Goal: Task Accomplishment & Management: Manage account settings

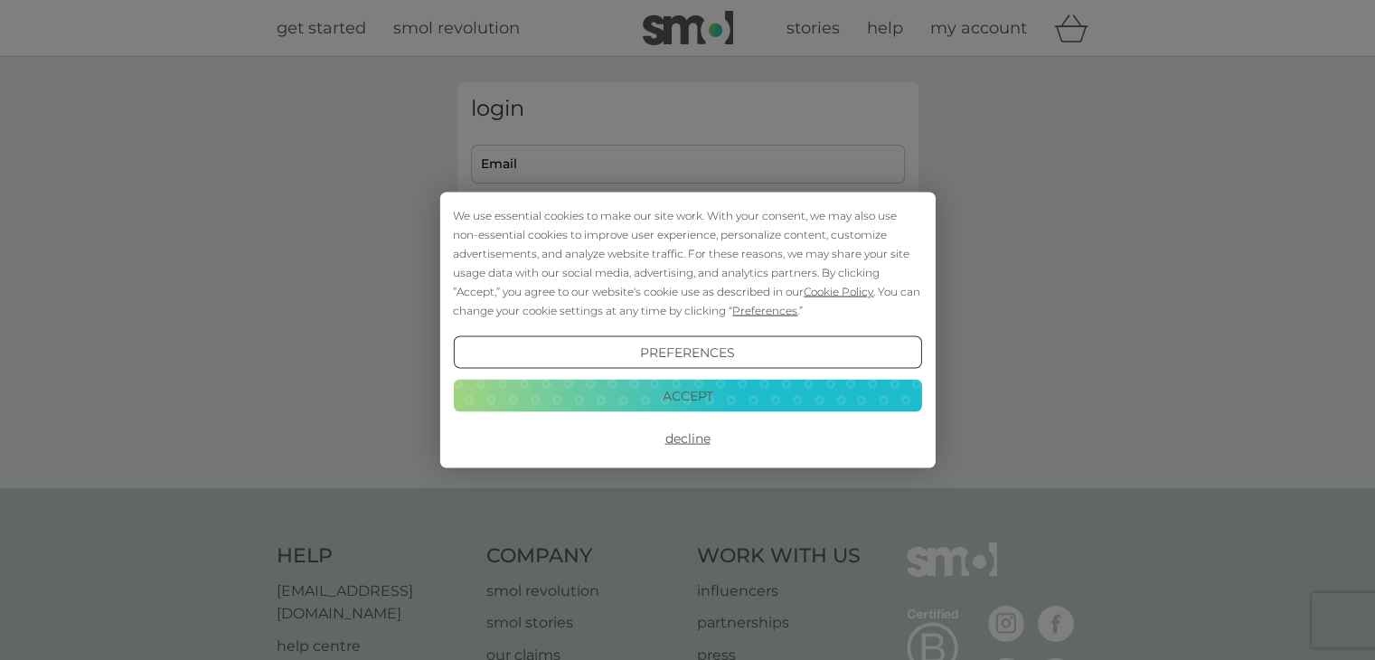
type input "elliebytes@gmail.com"
click at [718, 407] on button "Accept" at bounding box center [687, 395] width 468 height 33
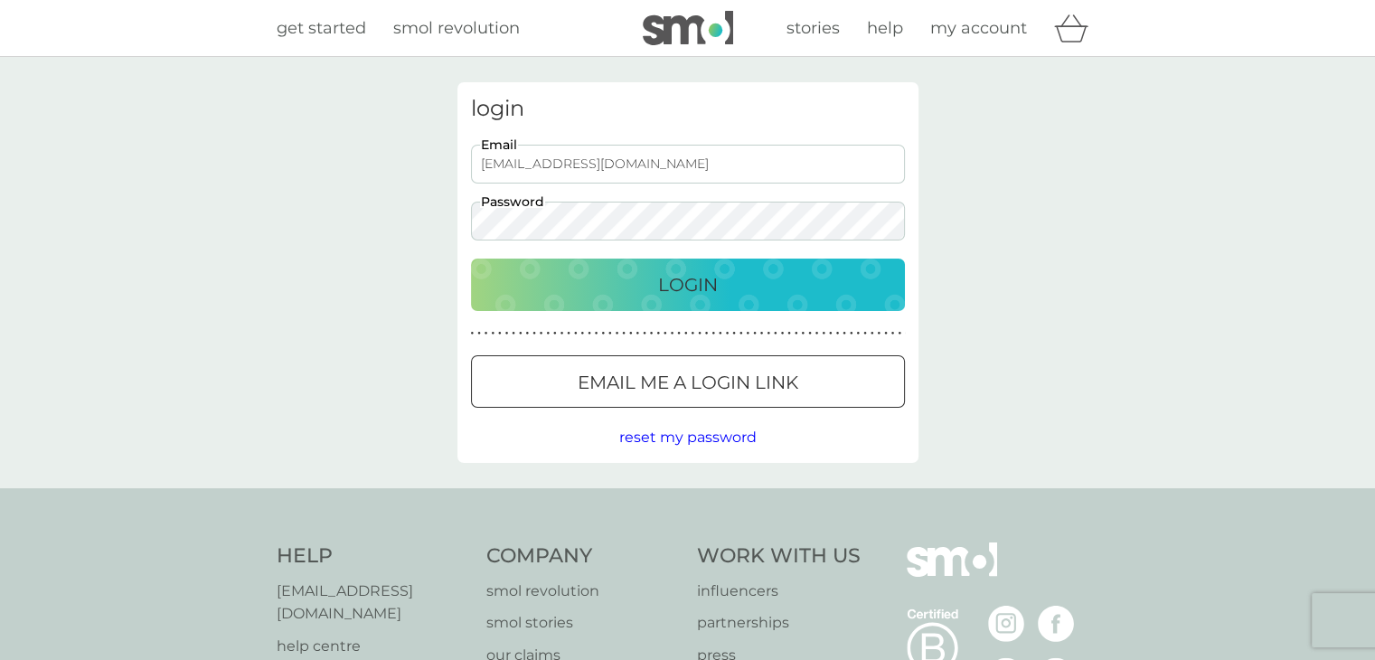
click at [746, 289] on div "Login" at bounding box center [688, 284] width 398 height 29
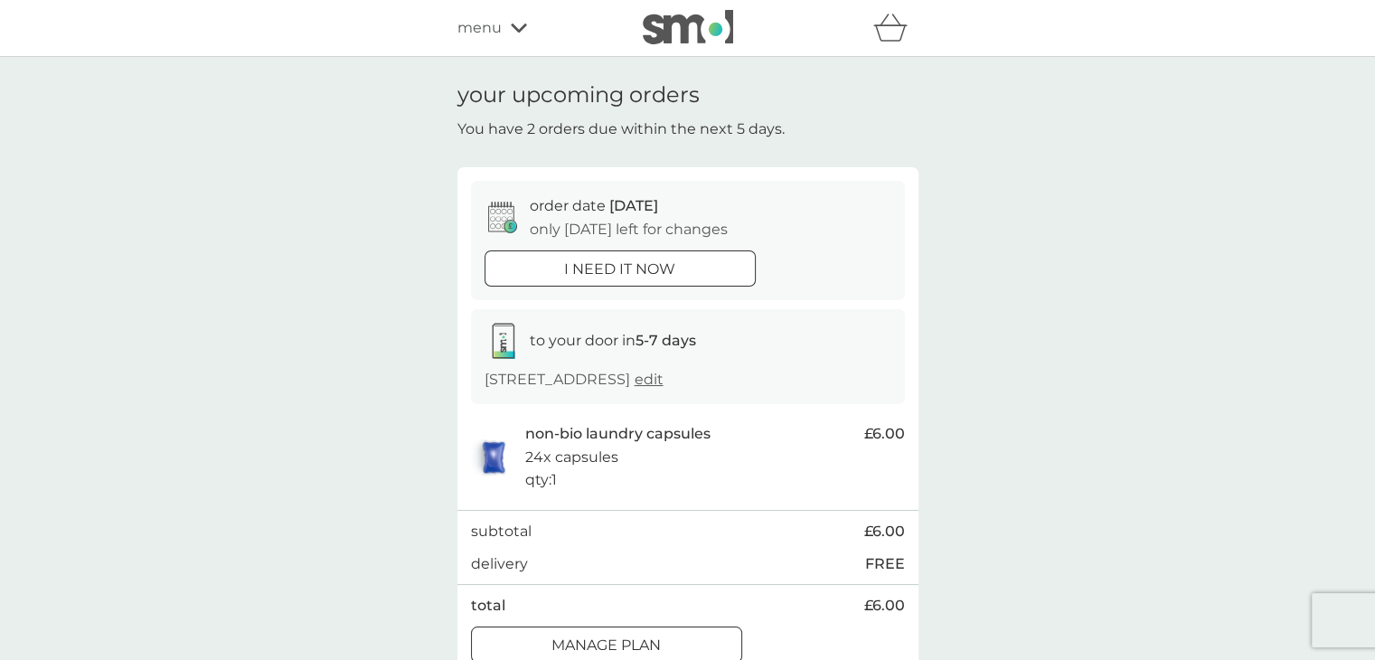
click at [480, 30] on span "menu" at bounding box center [479, 28] width 44 height 24
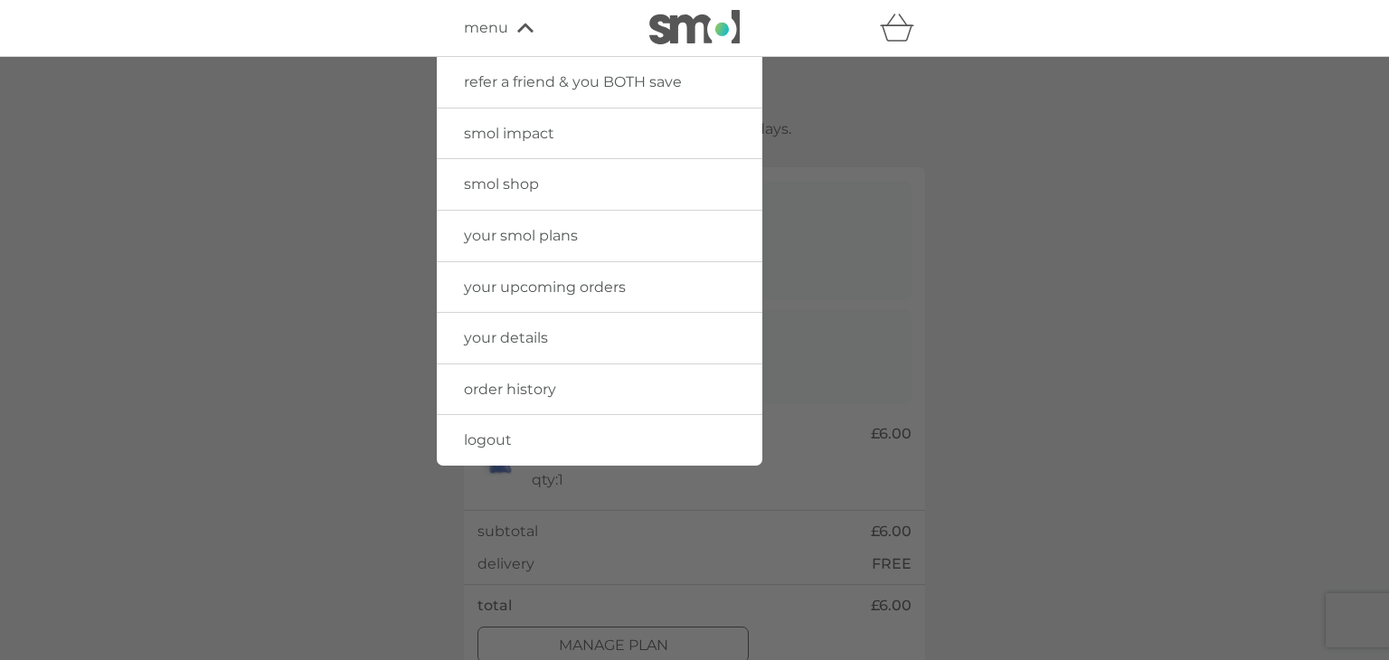
click at [480, 30] on span "menu" at bounding box center [486, 28] width 44 height 24
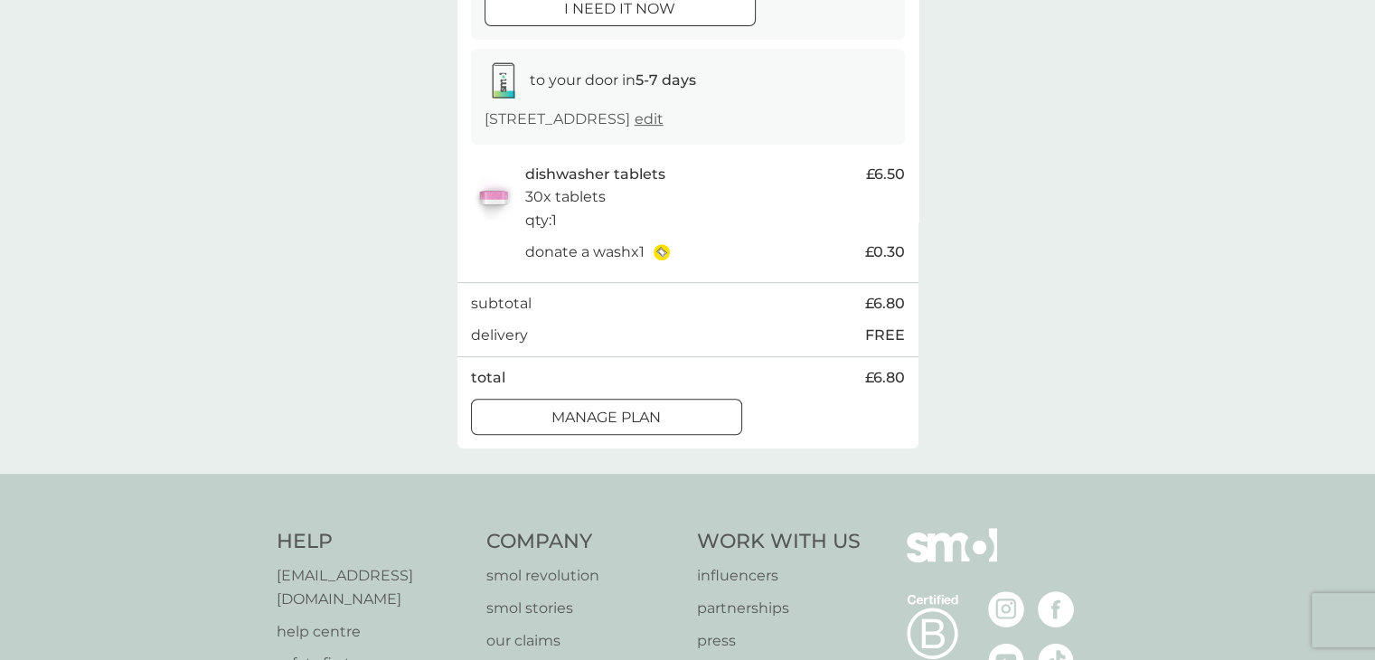
scroll to position [796, 0]
click at [608, 428] on p "Manage plan" at bounding box center [605, 417] width 109 height 24
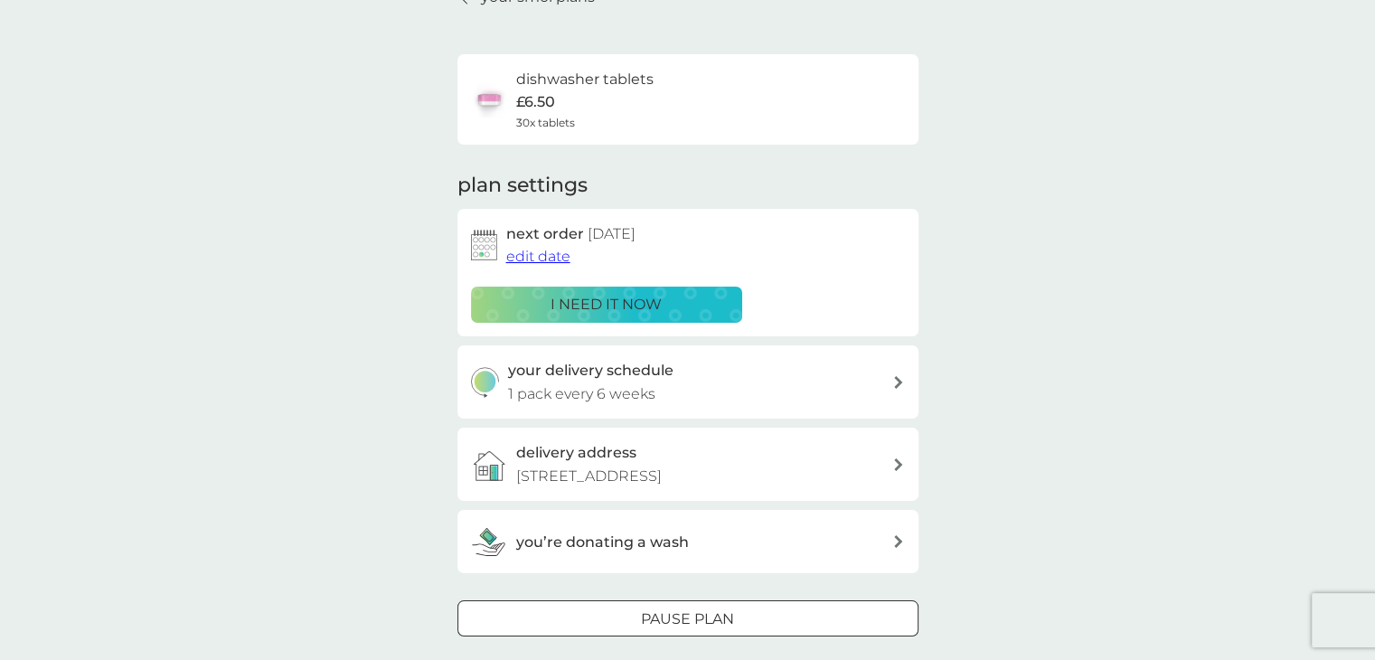
scroll to position [253, 0]
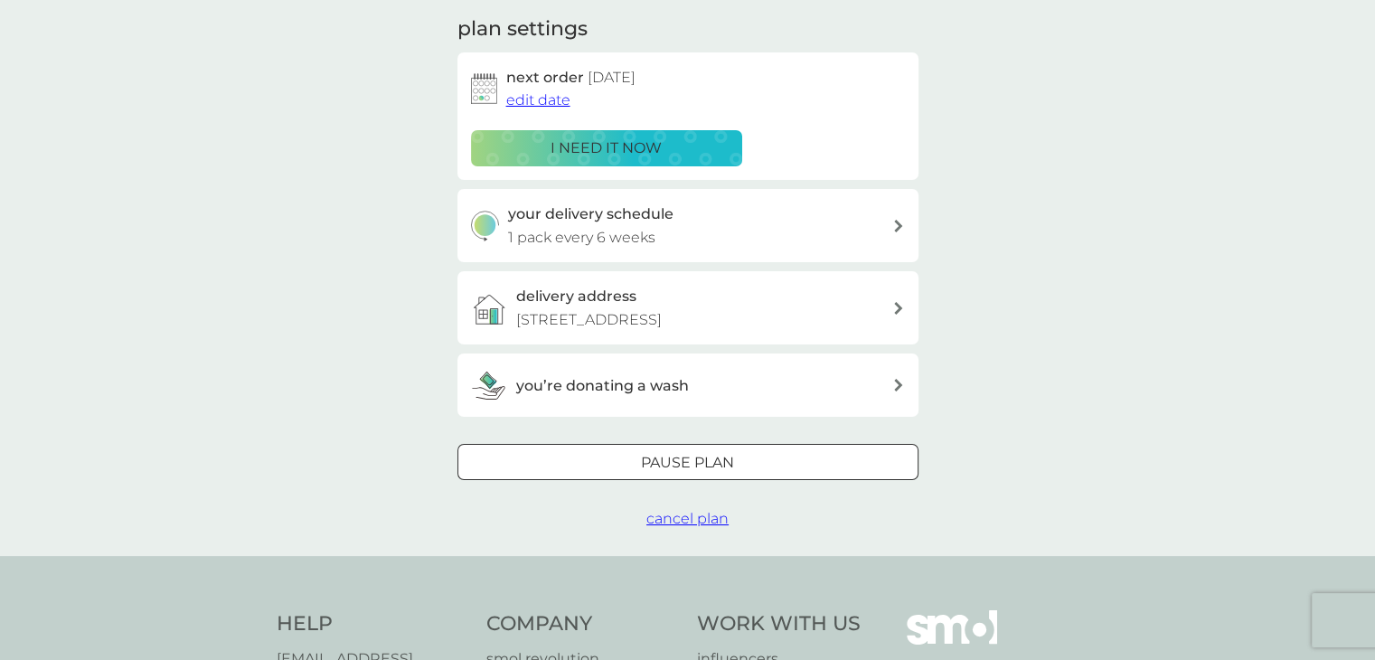
click at [734, 475] on div "Pause plan" at bounding box center [687, 463] width 459 height 24
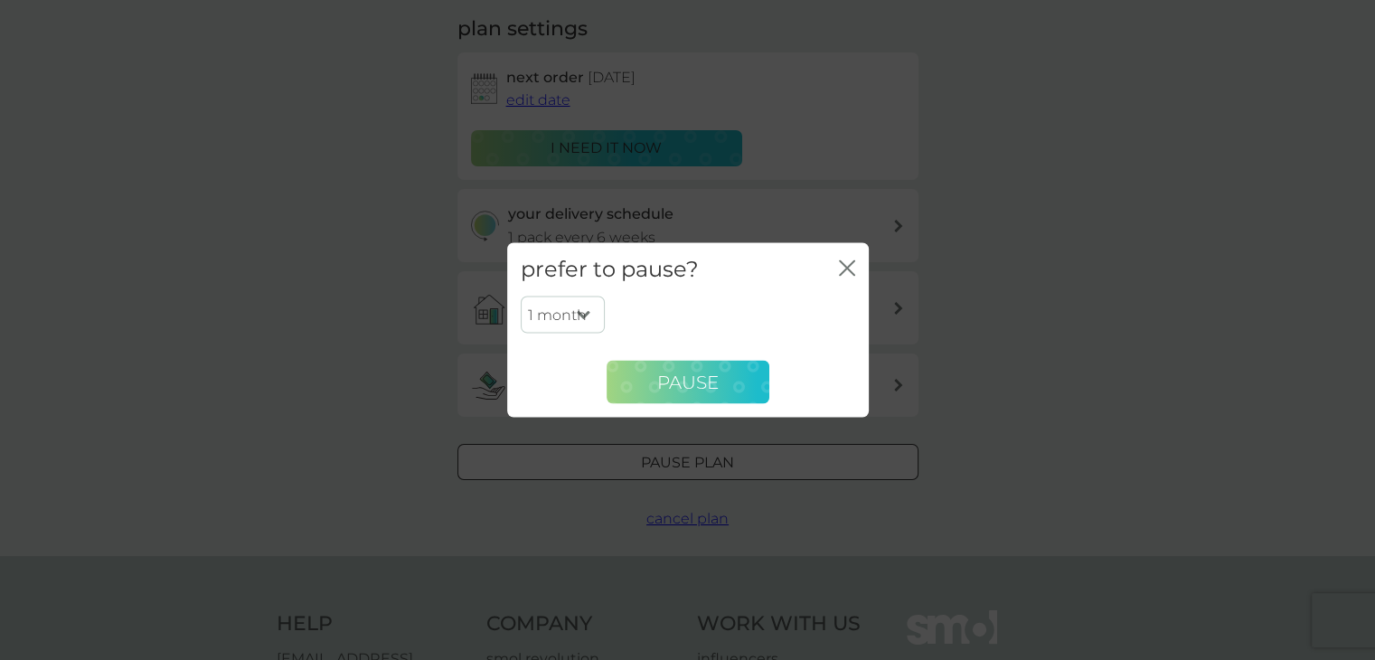
click at [683, 372] on span "Pause" at bounding box center [687, 382] width 61 height 22
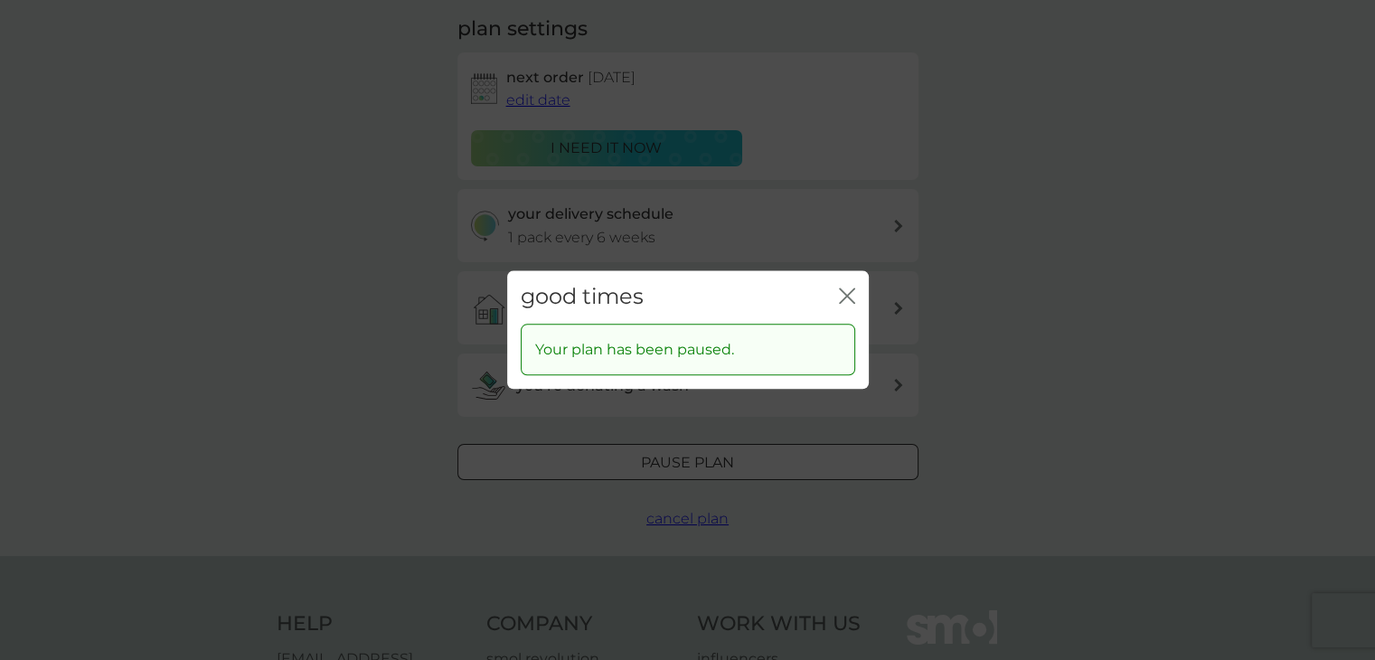
click at [848, 301] on icon "close" at bounding box center [847, 295] width 16 height 16
